Goal: Find contact information: Find contact information

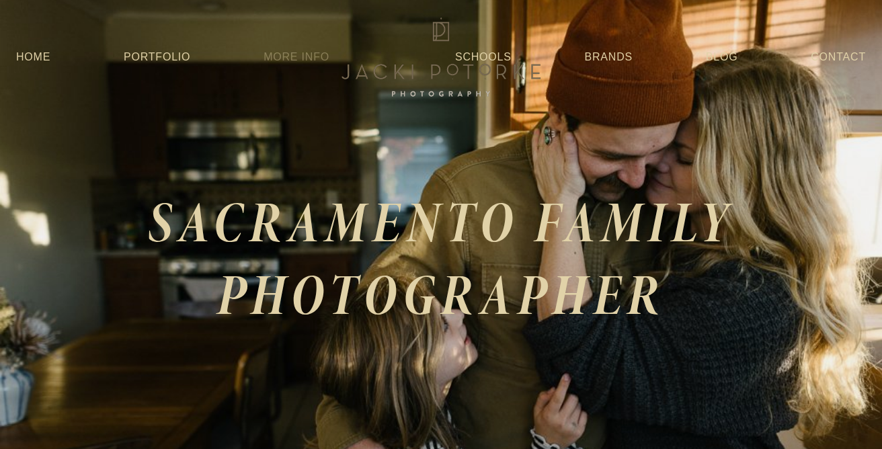
click at [296, 51] on link "More Info" at bounding box center [297, 57] width 66 height 24
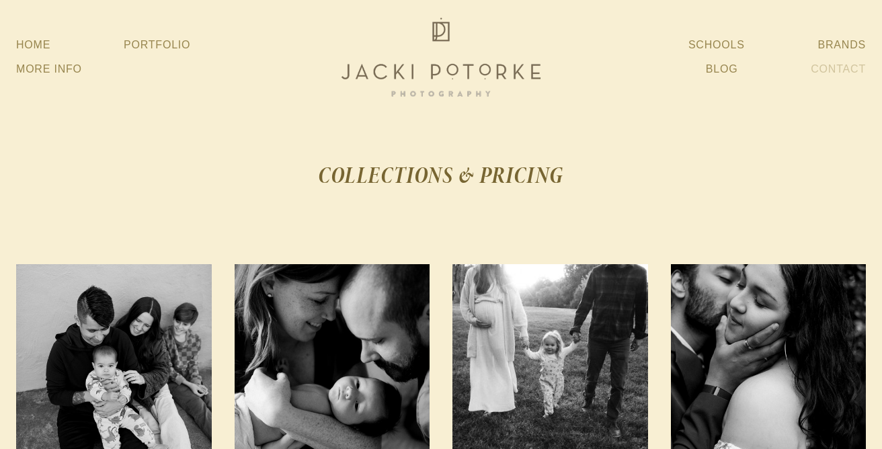
click at [834, 70] on link "Contact" at bounding box center [838, 69] width 55 height 24
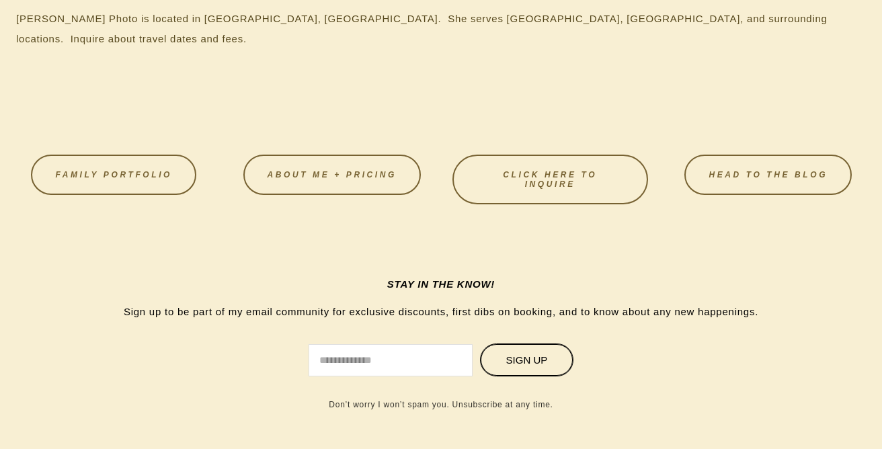
scroll to position [717, 0]
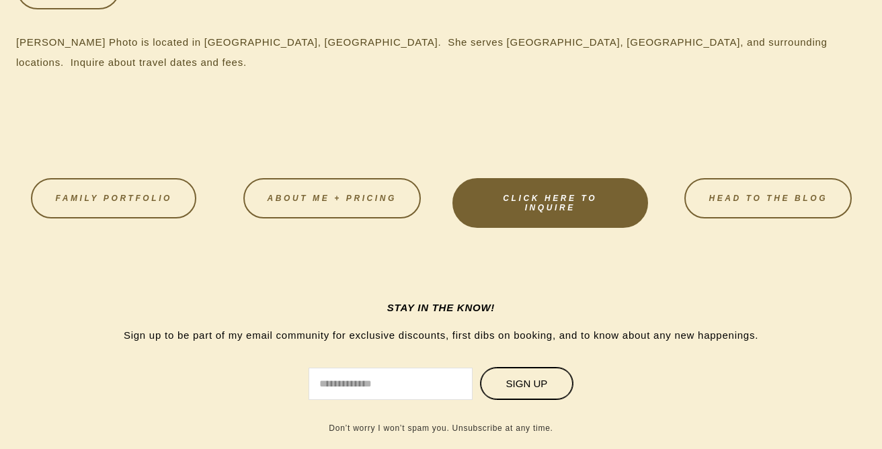
click at [571, 215] on link "CLICK HERE TO INQUIRE" at bounding box center [550, 203] width 196 height 50
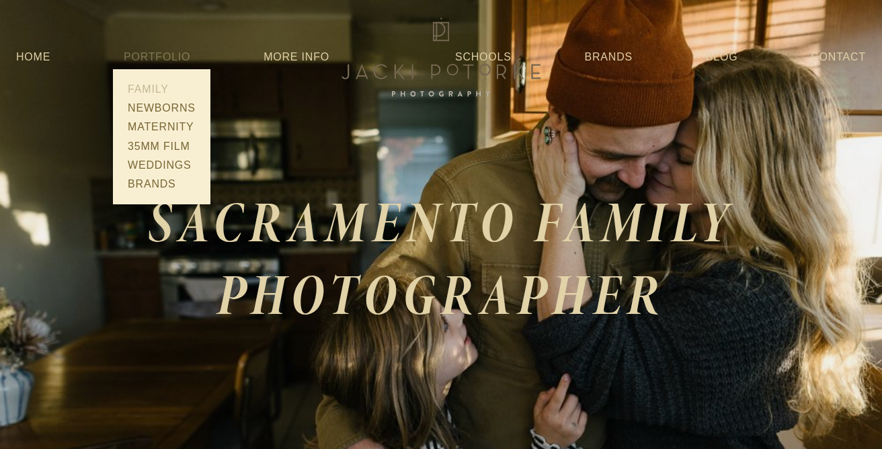
click at [152, 91] on link "Family" at bounding box center [162, 89] width 76 height 19
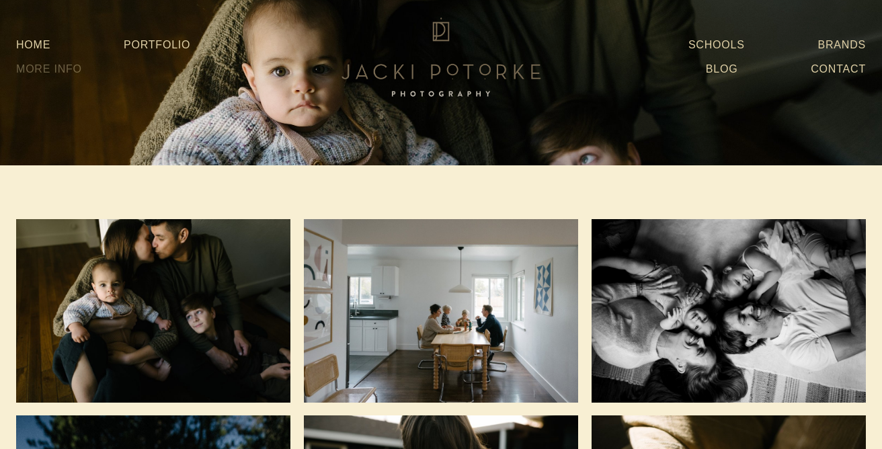
click at [67, 65] on link "More Info" at bounding box center [49, 69] width 66 height 24
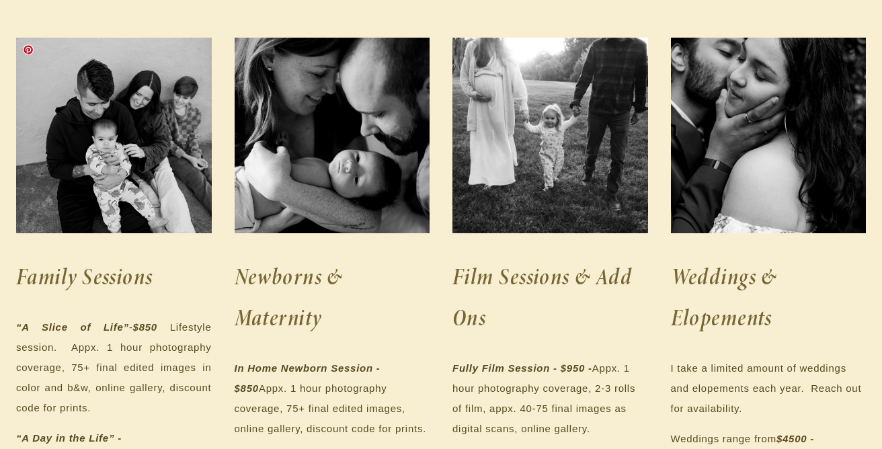
scroll to position [323, 0]
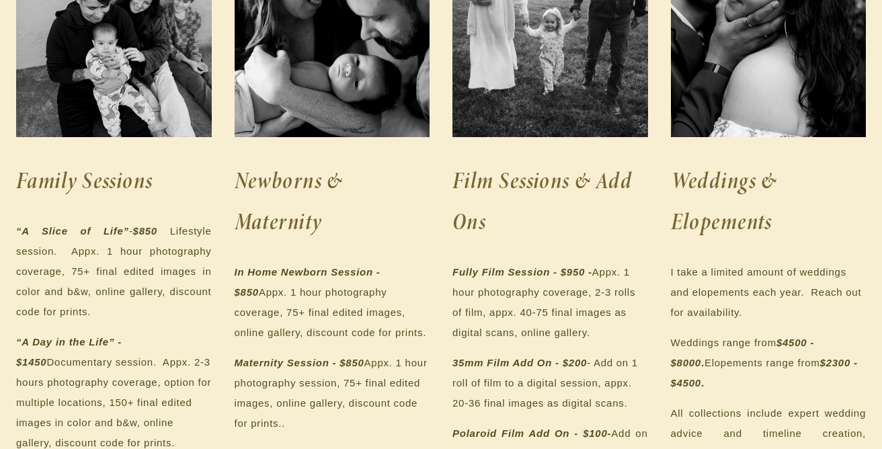
drag, startPoint x: 71, startPoint y: 251, endPoint x: 141, endPoint y: 315, distance: 94.7
click at [141, 315] on p "“A Slice of Life” - $850 Lifestyle session. Appx. 1 hour photography coverage, …" at bounding box center [114, 271] width 196 height 101
copy p "Appx. 1 hour photography coverage, 75+ final edited images in color and b&w, on…"
